Goal: Information Seeking & Learning: Check status

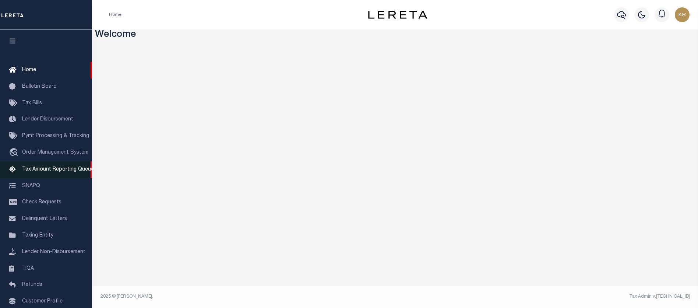
click at [47, 170] on span "Tax Amount Reporting Queue" at bounding box center [58, 169] width 72 height 5
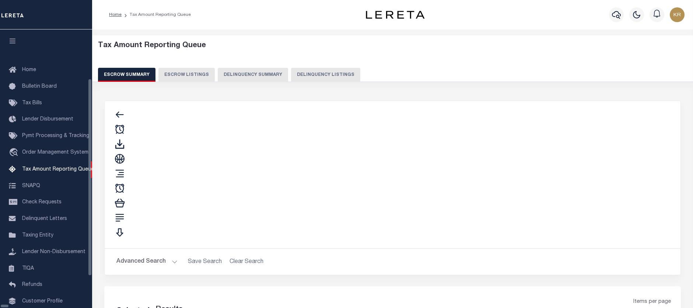
select select "100"
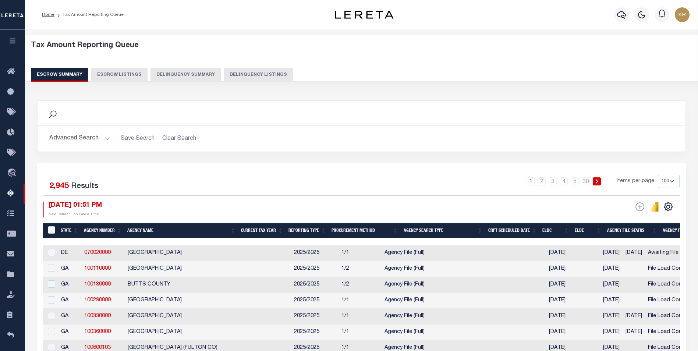
click at [126, 73] on button "Escrow Listings" at bounding box center [119, 75] width 56 height 14
select select "100"
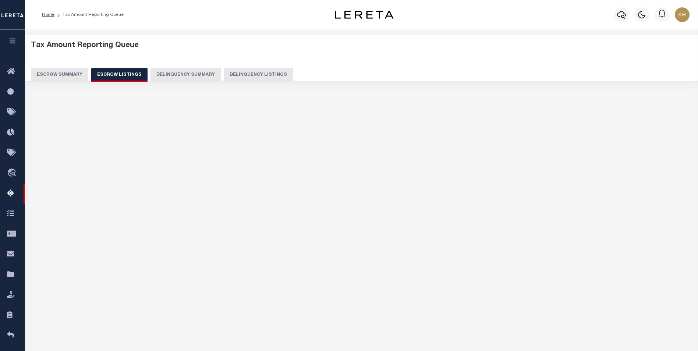
select select "100"
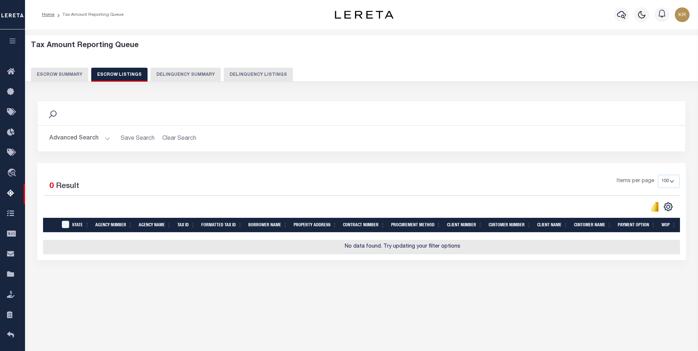
click at [75, 140] on button "Advanced Search" at bounding box center [79, 138] width 61 height 14
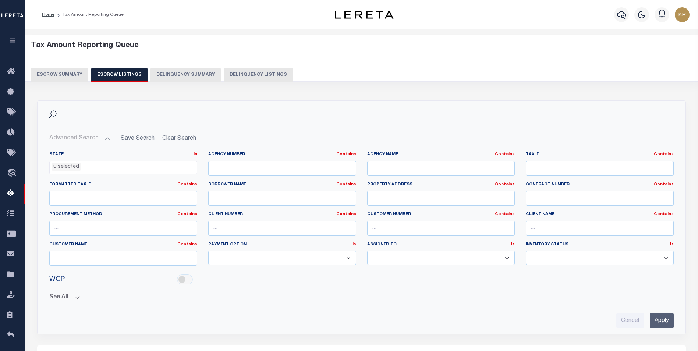
click at [82, 168] on ul "0 selected" at bounding box center [123, 166] width 147 height 10
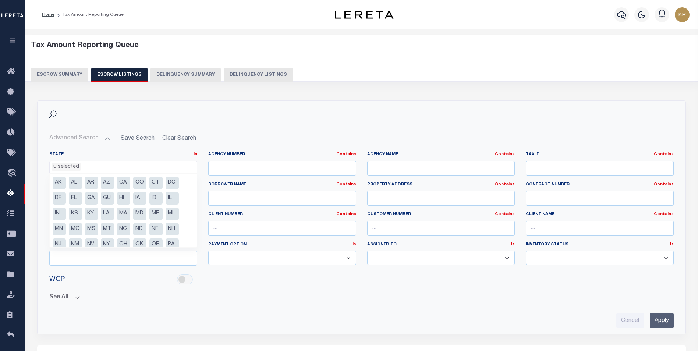
click at [177, 139] on h2 "Advanced Search Save Search Clear Search" at bounding box center [361, 138] width 637 height 14
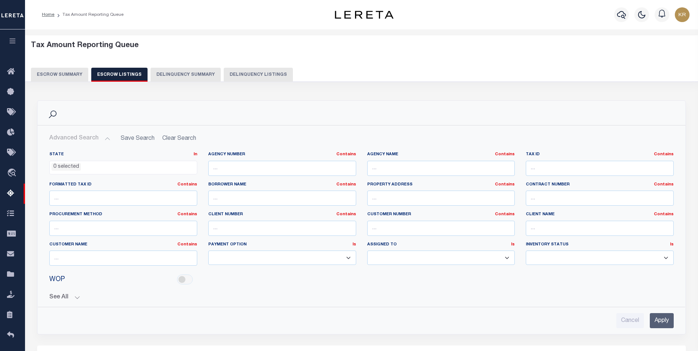
click at [177, 139] on h2 "Advanced Search Save Search Clear Search" at bounding box center [361, 138] width 637 height 14
click at [166, 166] on ul "0 selected" at bounding box center [123, 166] width 147 height 10
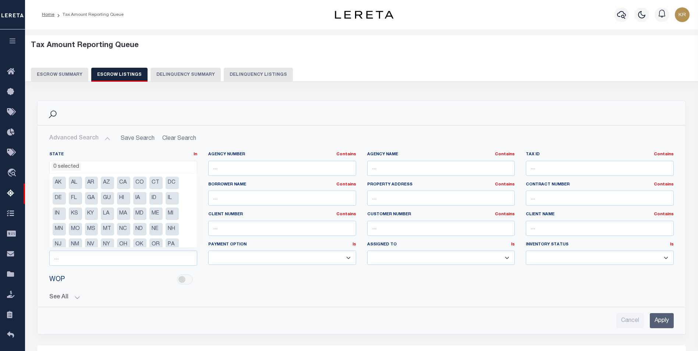
click at [51, 74] on button "Escrow Summary" at bounding box center [59, 75] width 57 height 14
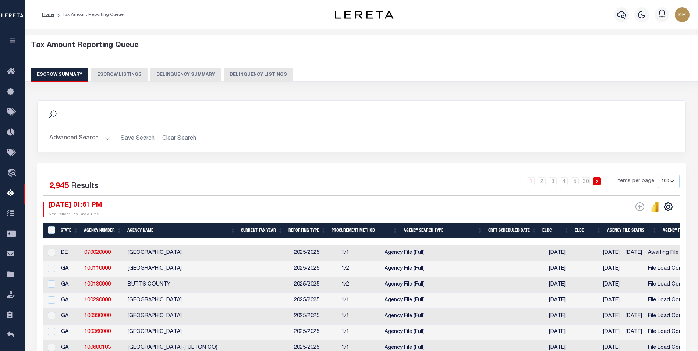
click at [74, 139] on button "Advanced Search" at bounding box center [79, 138] width 61 height 14
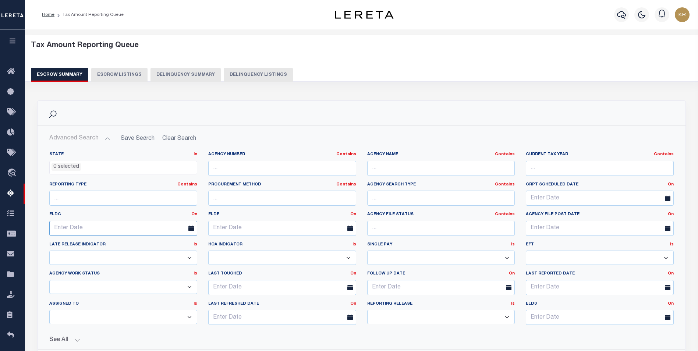
click at [77, 232] on input "text" at bounding box center [123, 228] width 148 height 15
click at [58, 307] on span "26" at bounding box center [57, 327] width 14 height 14
click at [190, 227] on icon at bounding box center [191, 229] width 6 height 6
click at [191, 229] on icon at bounding box center [191, 229] width 6 height 6
click at [187, 229] on span at bounding box center [193, 228] width 19 height 15
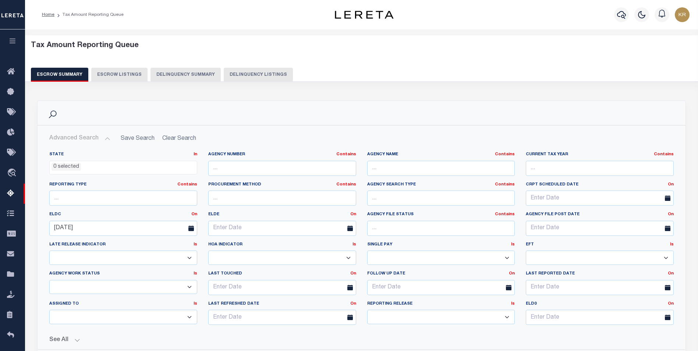
click at [190, 229] on icon at bounding box center [191, 229] width 6 height 6
click at [92, 231] on input "10-26-2025" at bounding box center [123, 228] width 148 height 15
click at [137, 307] on span "24" at bounding box center [138, 313] width 14 height 14
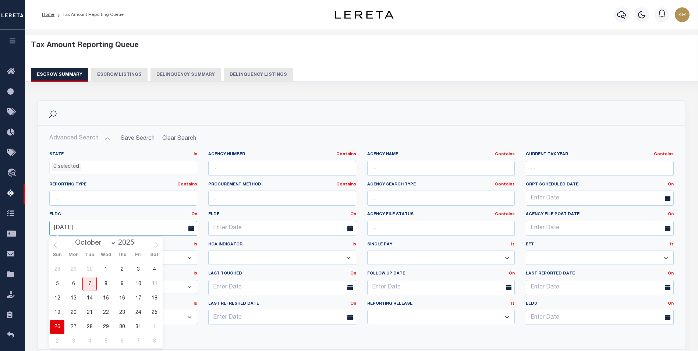
type input "10-24-2025"
click at [195, 211] on div "Reporting Type Contains Contains Is" at bounding box center [123, 197] width 159 height 30
click at [194, 214] on link "On" at bounding box center [194, 214] width 6 height 4
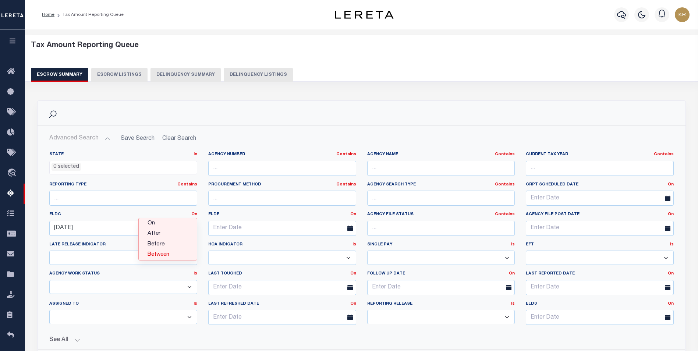
click at [157, 257] on link "Between" at bounding box center [168, 255] width 58 height 11
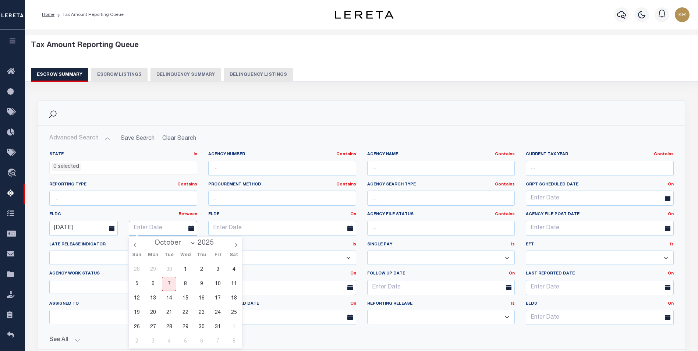
click at [159, 227] on input "text" at bounding box center [163, 228] width 68 height 15
click at [219, 307] on span "31" at bounding box center [218, 327] width 14 height 14
type input "10-31-2025"
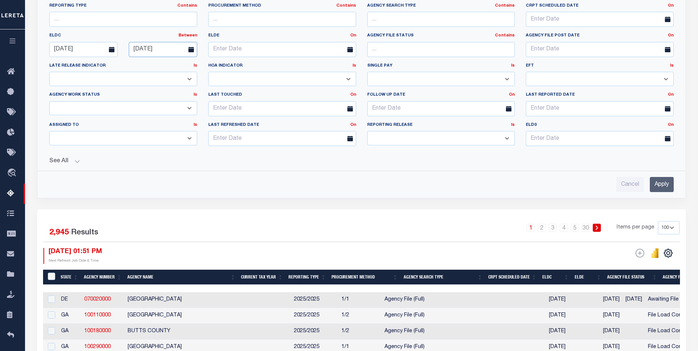
scroll to position [184, 0]
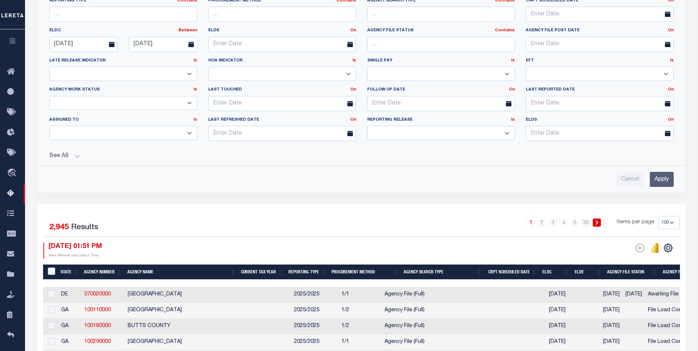
drag, startPoint x: 658, startPoint y: 177, endPoint x: 631, endPoint y: 174, distance: 27.1
click at [657, 177] on input "Apply" at bounding box center [662, 179] width 24 height 15
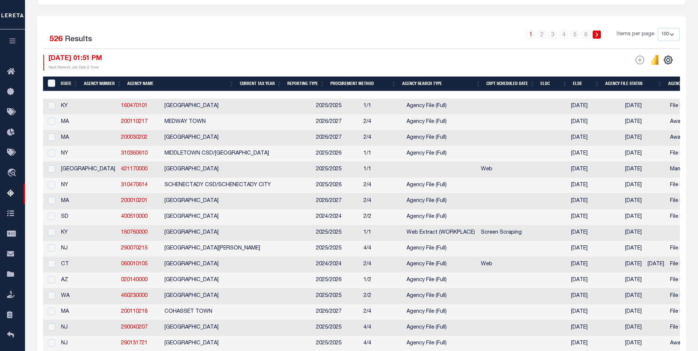
scroll to position [147, 0]
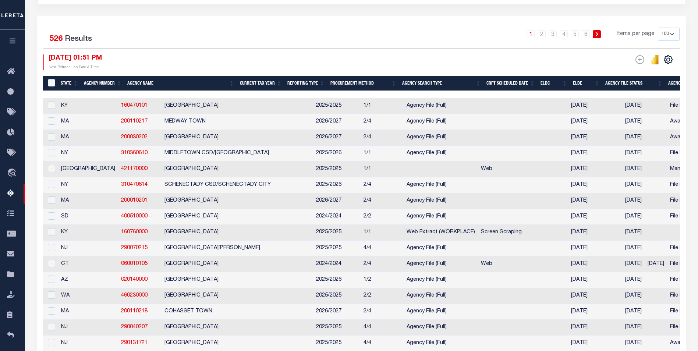
click at [668, 33] on select "10 25 50 100 500" at bounding box center [669, 34] width 22 height 13
click at [658, 28] on select "10 25 50 100 500" at bounding box center [669, 34] width 22 height 13
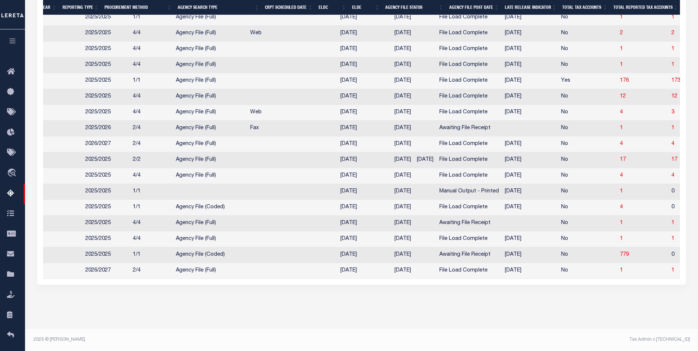
scroll to position [0, 0]
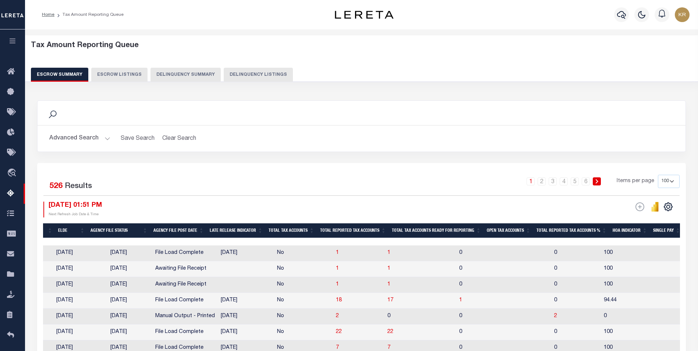
click at [122, 230] on th "Agency File Status" at bounding box center [119, 230] width 63 height 15
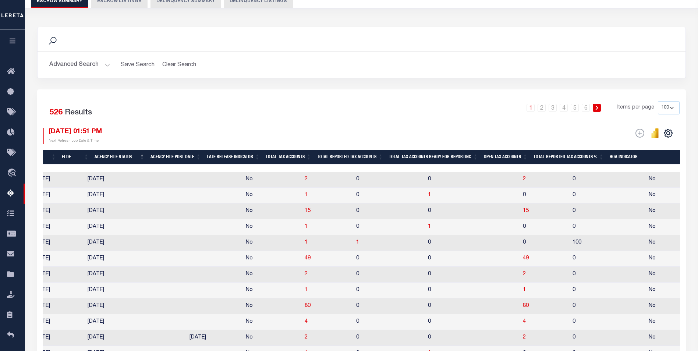
click at [197, 177] on td at bounding box center [215, 180] width 56 height 16
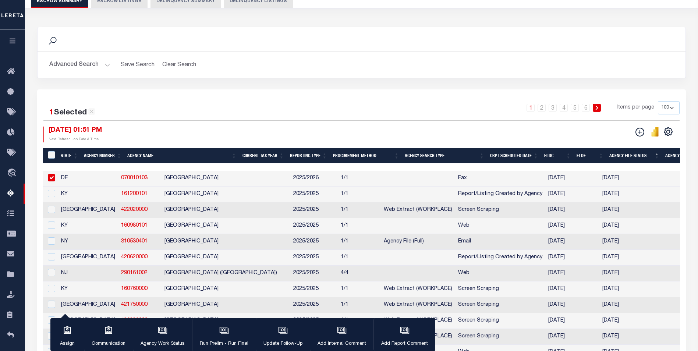
click at [50, 177] on input "checkbox" at bounding box center [51, 177] width 7 height 7
checkbox input "false"
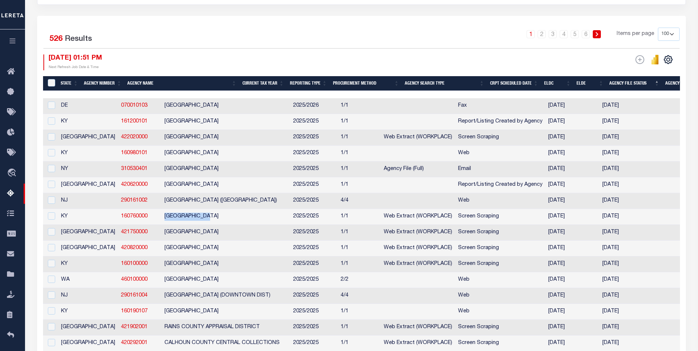
drag, startPoint x: 182, startPoint y: 221, endPoint x: 128, endPoint y: 222, distance: 53.0
click at [162, 222] on td "MADISON COUNTY" at bounding box center [226, 217] width 129 height 16
checkbox input "true"
